Goal: Task Accomplishment & Management: Use online tool/utility

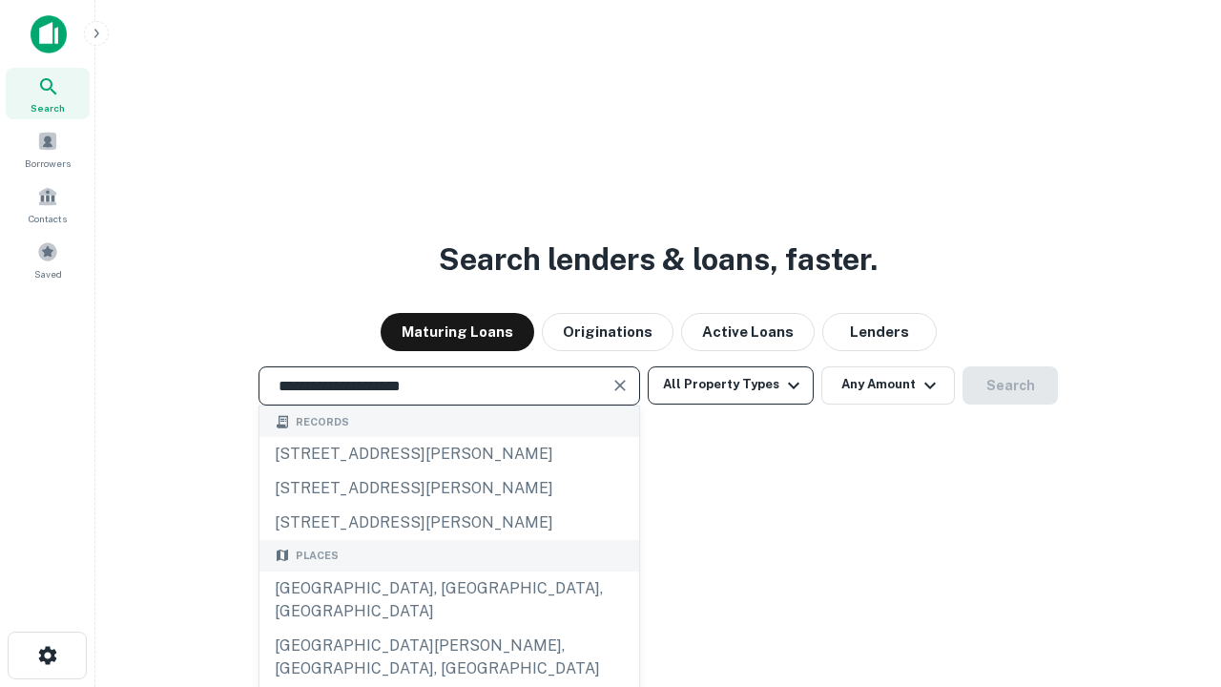
click at [448, 629] on div "Santa Monica, CA, USA" at bounding box center [449, 599] width 380 height 57
type input "**********"
click at [731, 384] on button "All Property Types" at bounding box center [731, 385] width 166 height 38
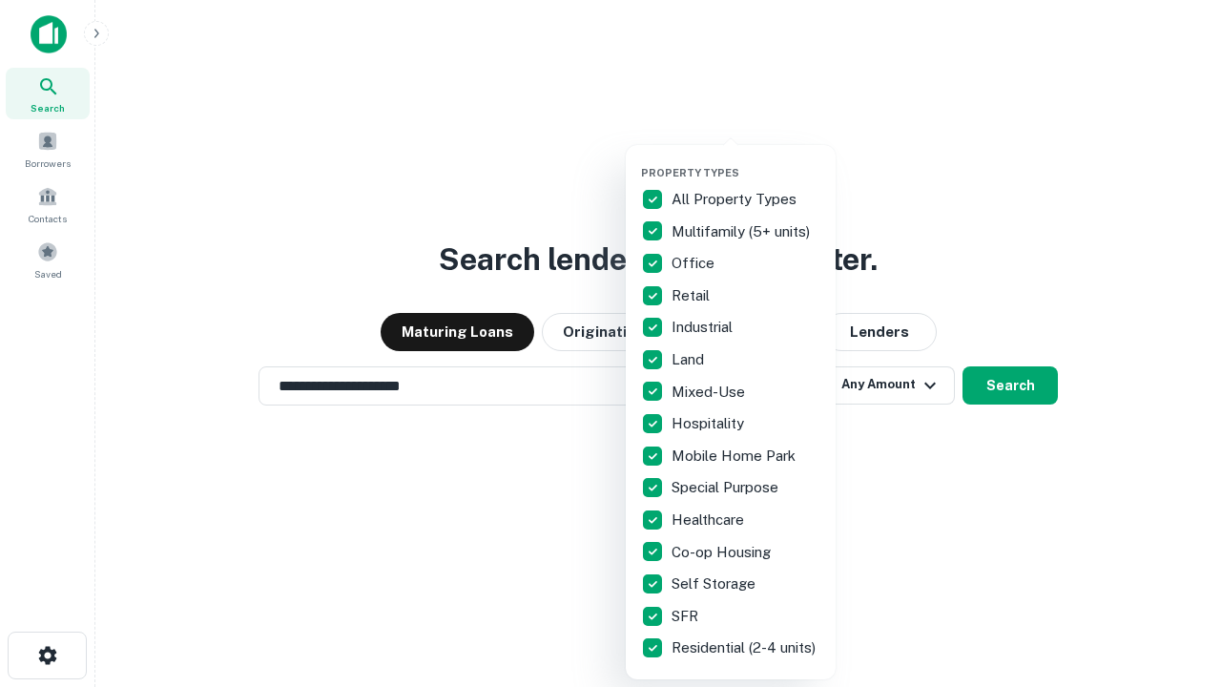
click at [746, 160] on button "button" at bounding box center [746, 160] width 210 height 1
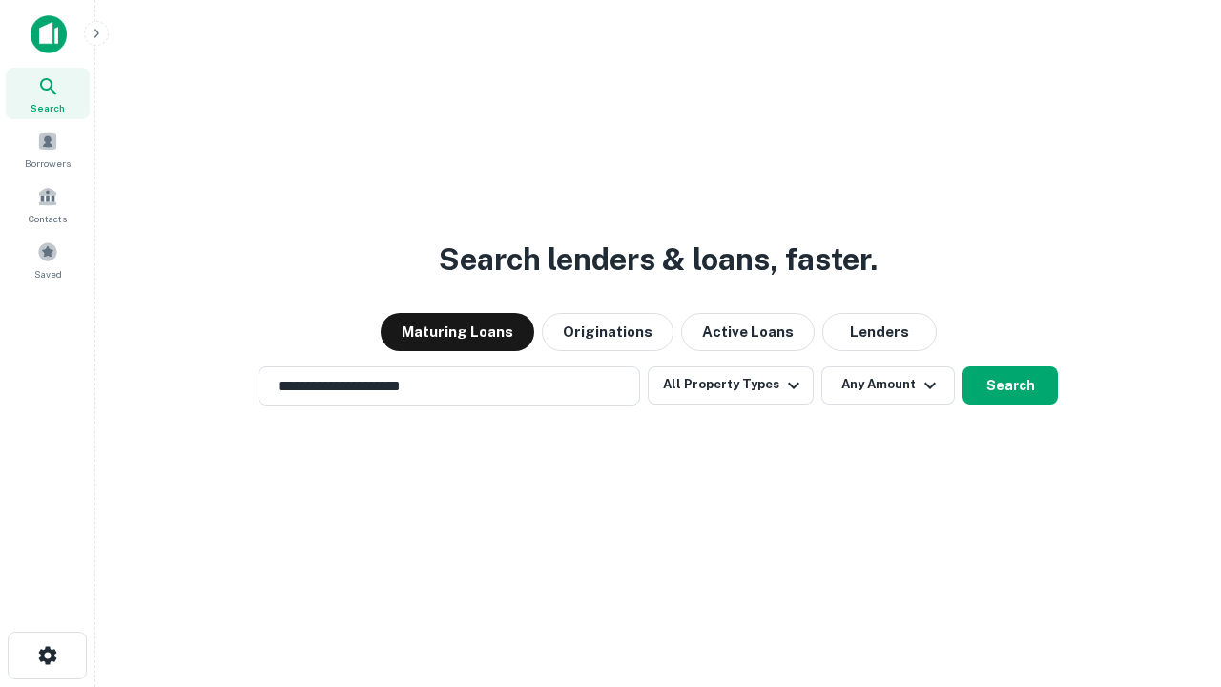
scroll to position [30, 0]
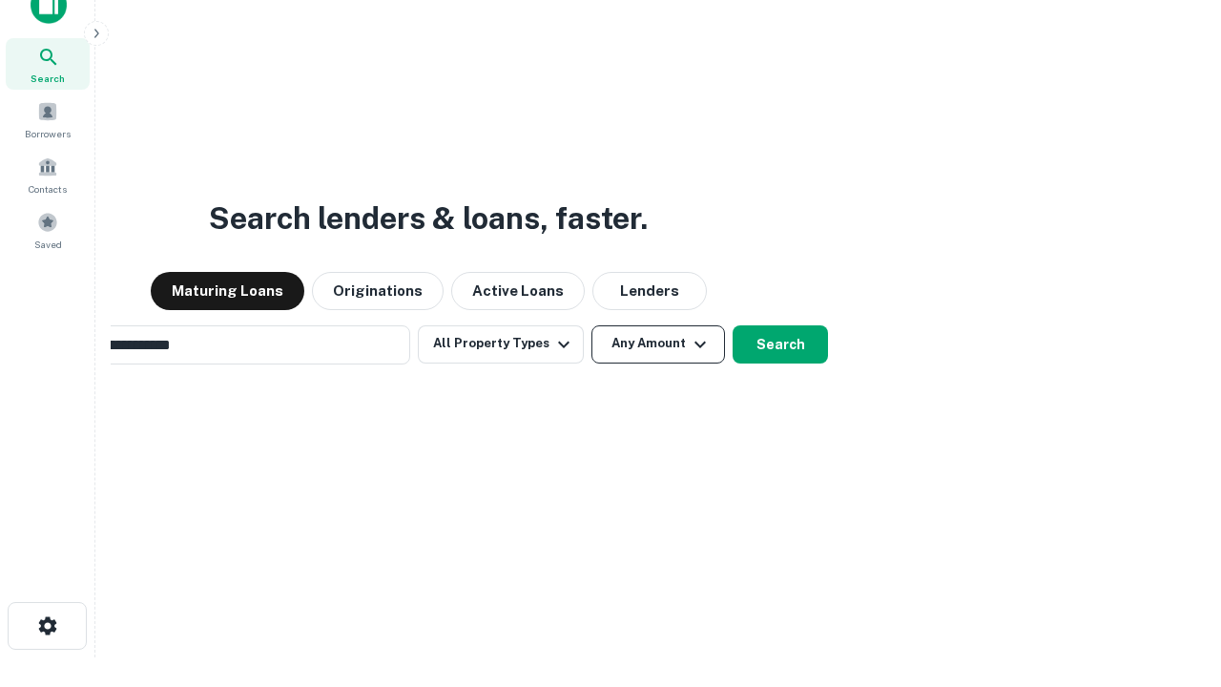
click at [591, 325] on button "Any Amount" at bounding box center [658, 344] width 134 height 38
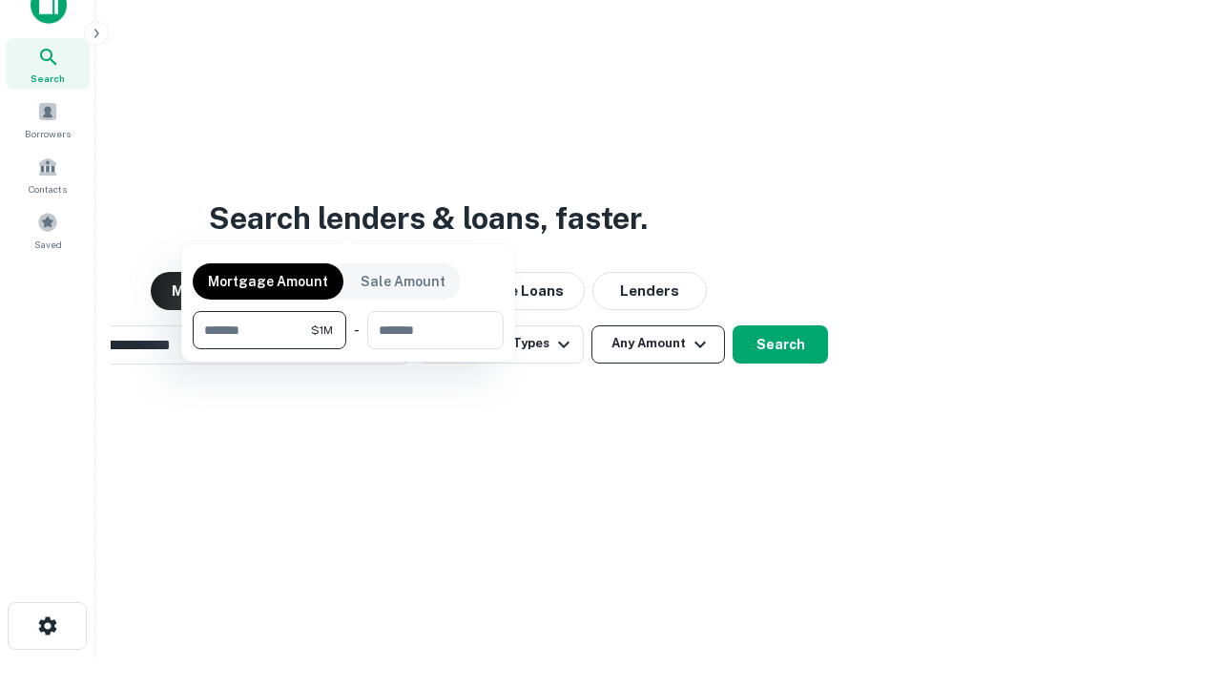
scroll to position [31, 0]
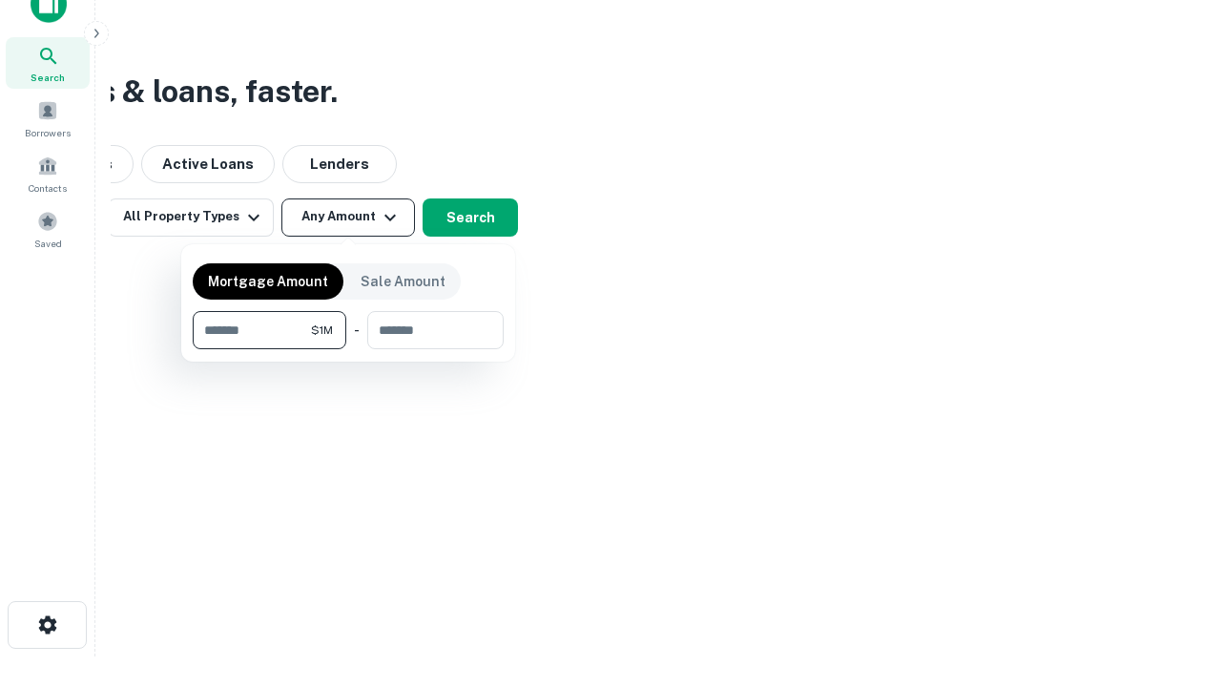
type input "*******"
click at [348, 349] on button "button" at bounding box center [348, 349] width 311 height 1
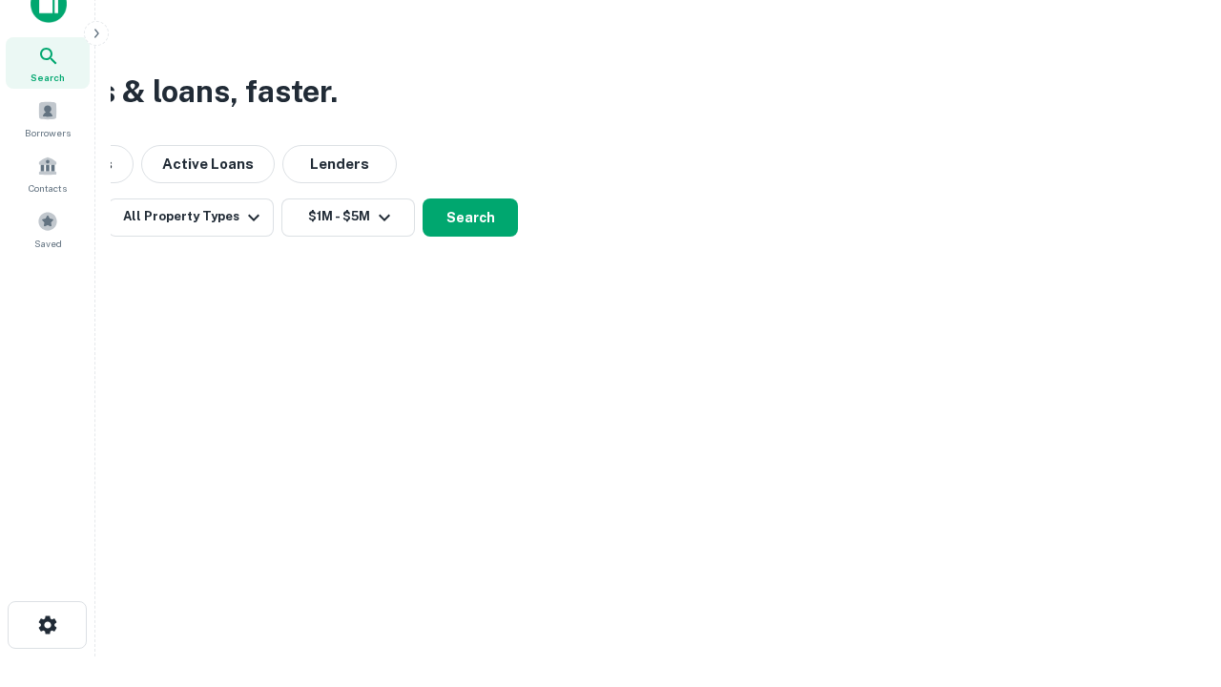
scroll to position [30, 0]
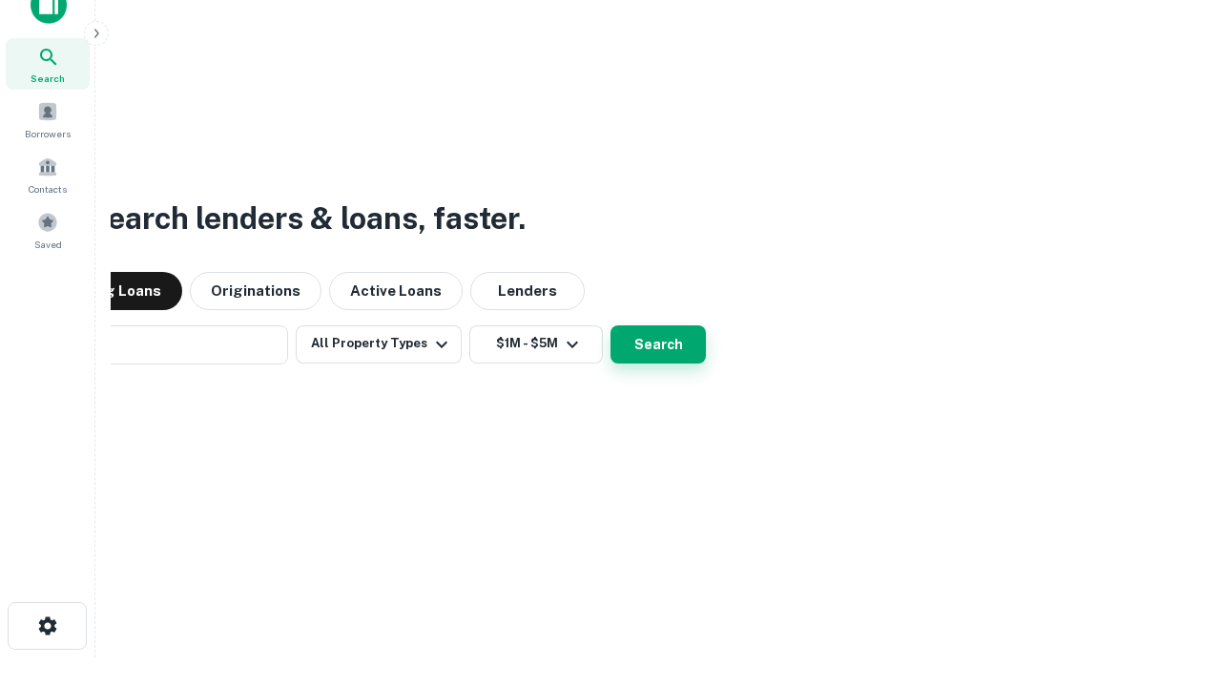
click at [610, 325] on button "Search" at bounding box center [657, 344] width 95 height 38
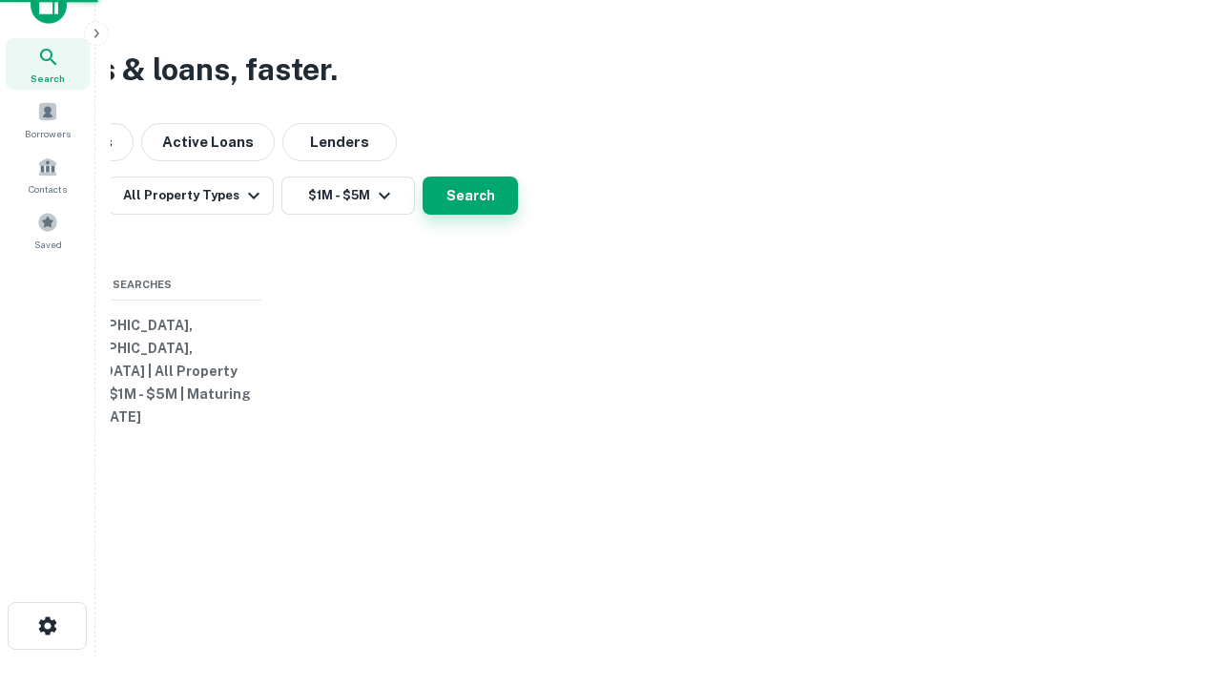
scroll to position [31, 0]
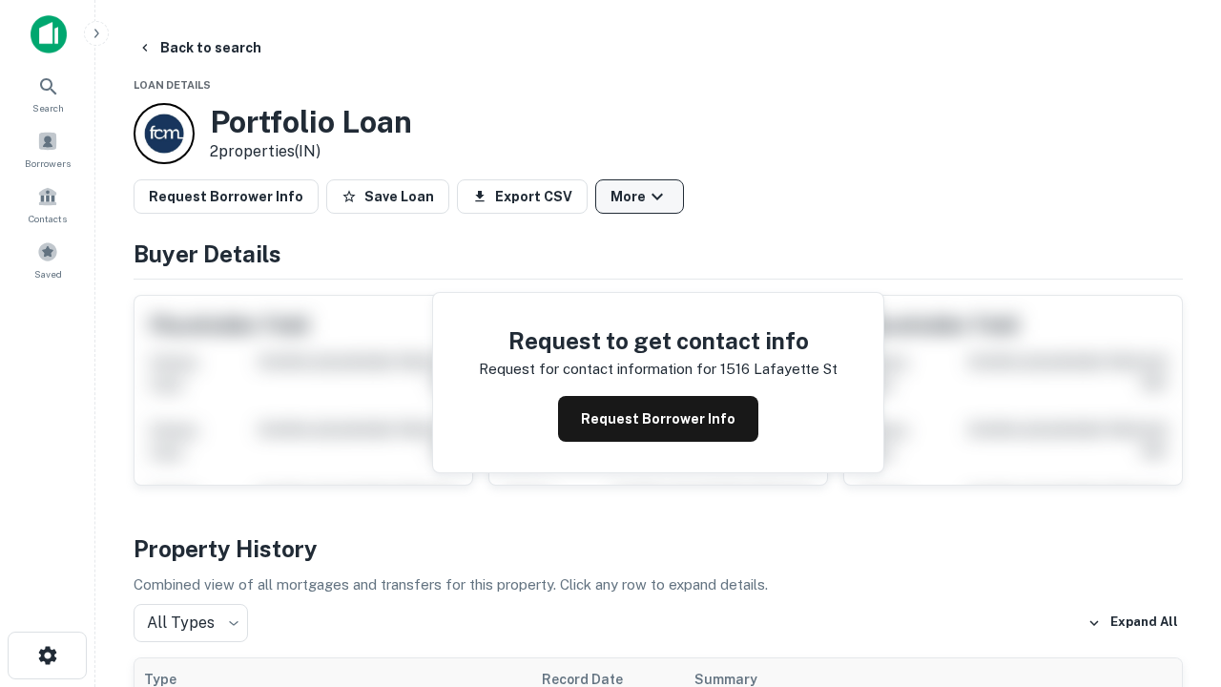
click at [639, 196] on button "More" at bounding box center [639, 196] width 89 height 34
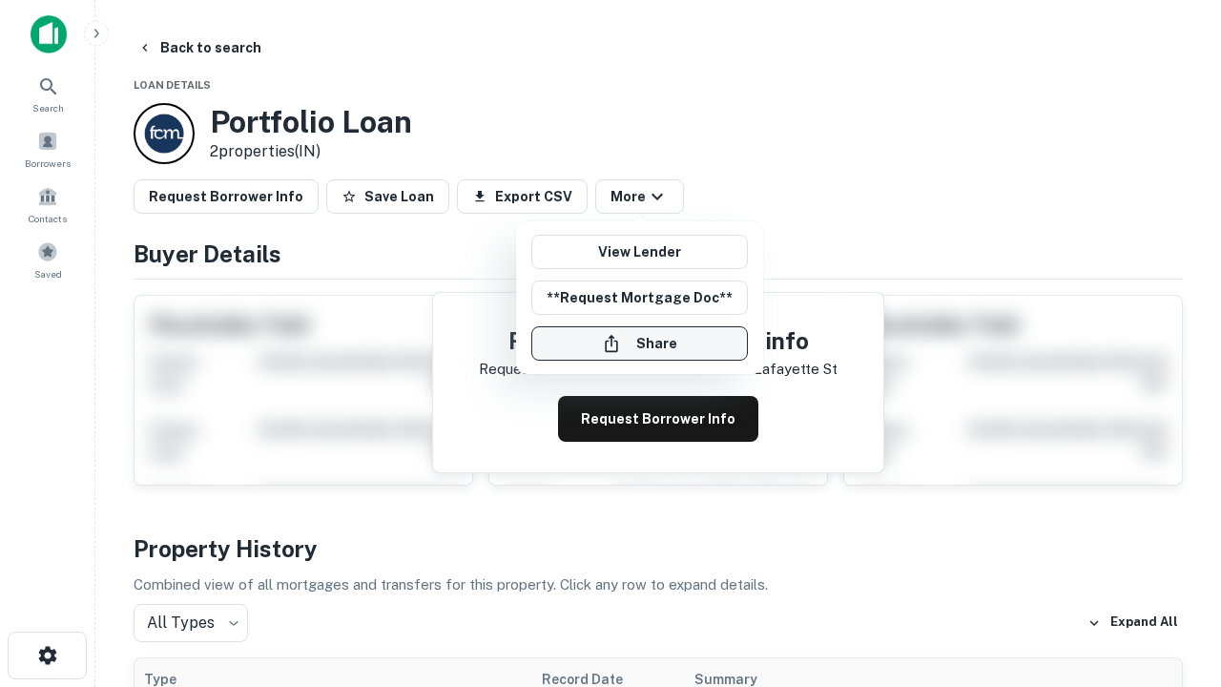
click at [639, 343] on button "Share" at bounding box center [639, 343] width 217 height 34
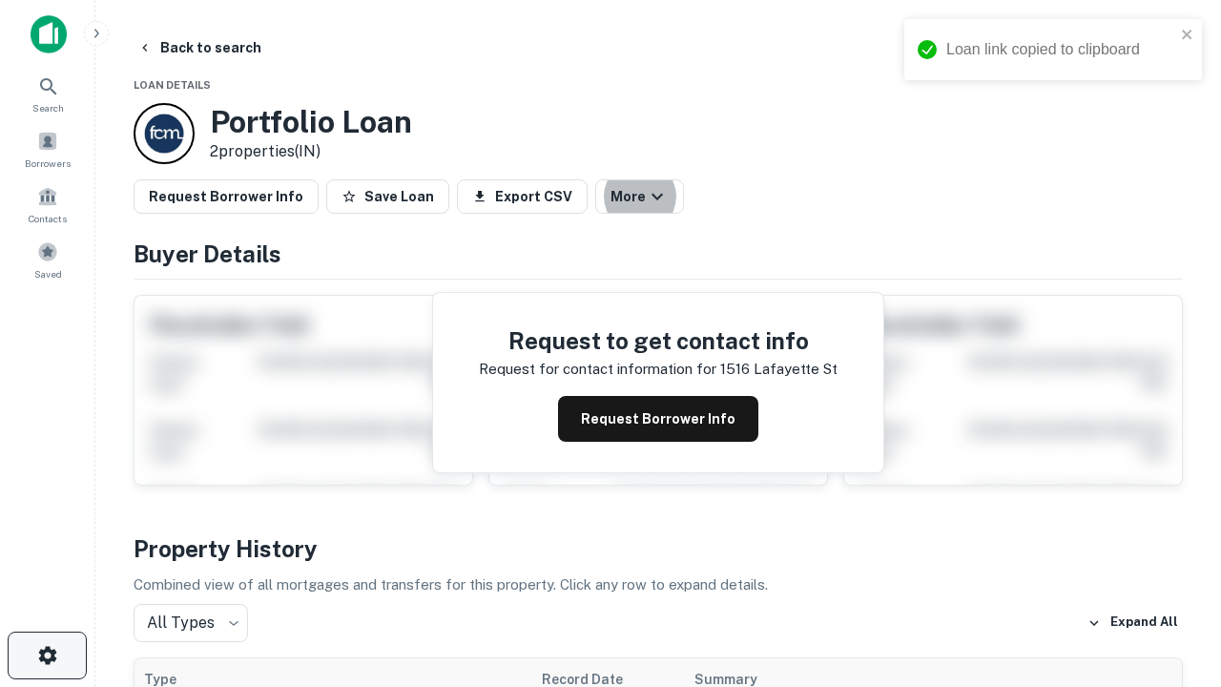
click at [47, 655] on icon "button" at bounding box center [47, 655] width 23 height 23
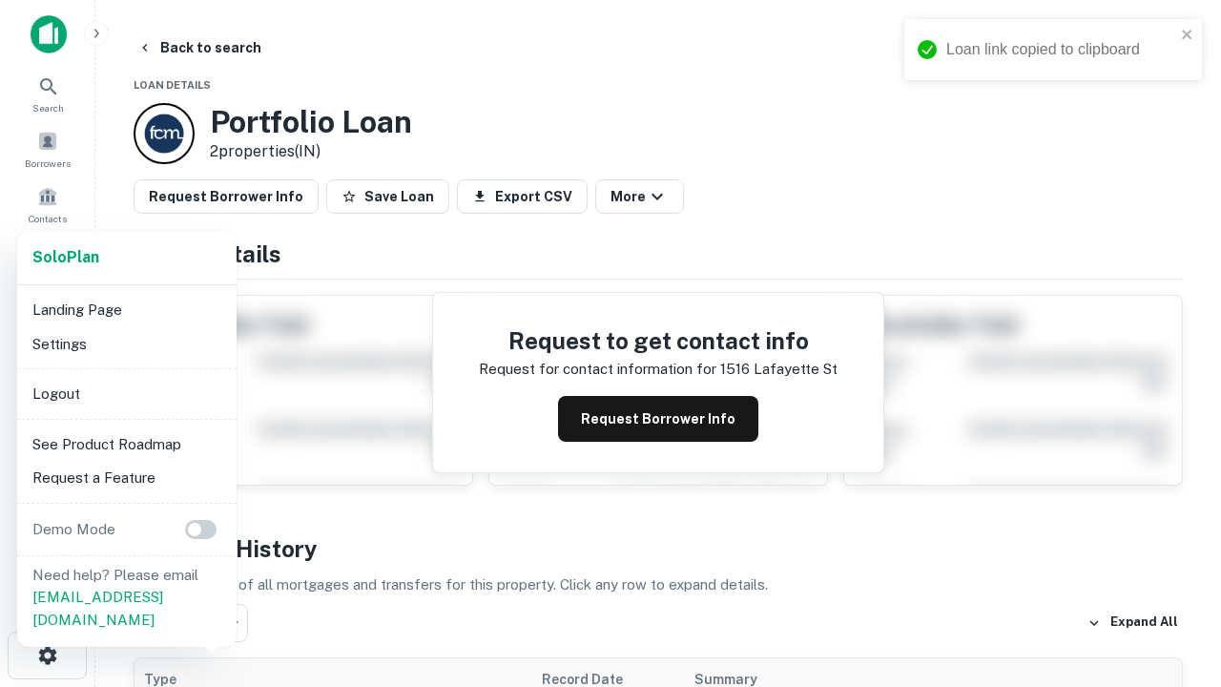
click at [126, 393] on li "Logout" at bounding box center [127, 394] width 204 height 34
